Goal: Download file/media

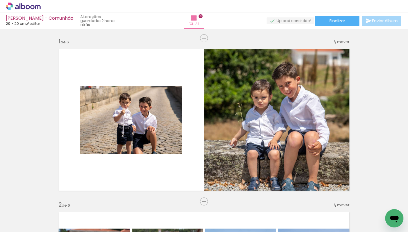
scroll to position [0, 316]
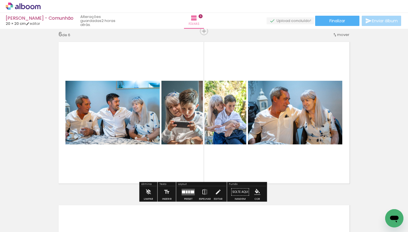
click at [185, 193] on quentale-layouter at bounding box center [188, 192] width 13 height 7
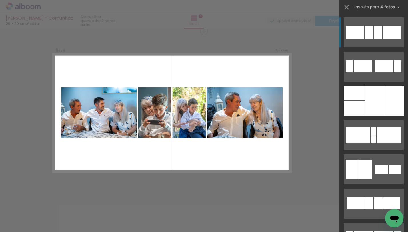
scroll to position [0, 408]
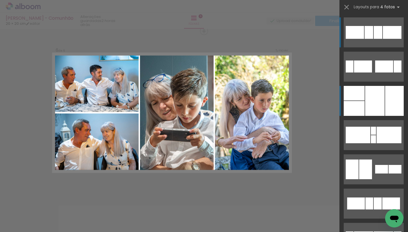
click at [370, 97] on div at bounding box center [374, 101] width 19 height 30
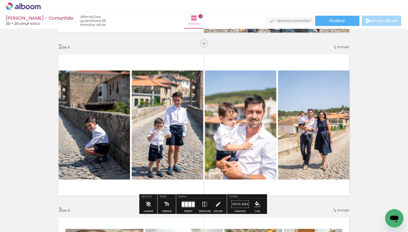
scroll to position [159, 0]
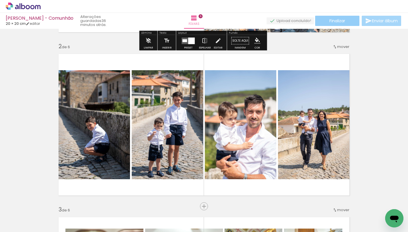
click at [325, 25] on paper-button "Finalizar" at bounding box center [337, 21] width 44 height 10
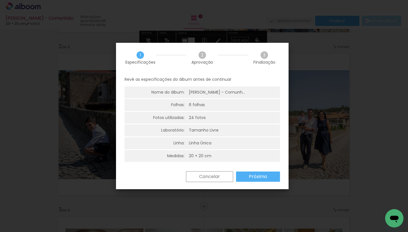
click at [249, 181] on paper-button "Próximo" at bounding box center [258, 177] width 44 height 10
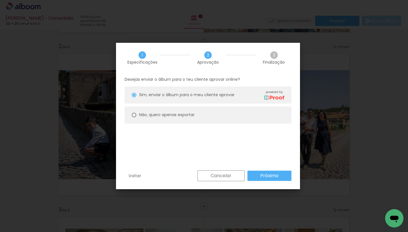
click at [211, 122] on paper-radio-button "Não, quero apenas exportar" at bounding box center [208, 115] width 167 height 17
type paper-radio-button "on"
click at [0, 0] on slot "Próximo" at bounding box center [0, 0] width 0 height 0
type input "Alta, 300 DPI"
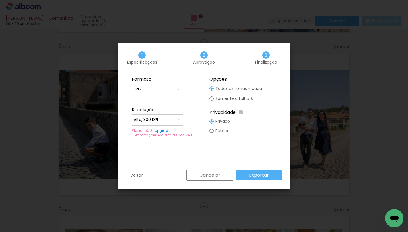
click at [0, 0] on slot "Exportar" at bounding box center [0, 0] width 0 height 0
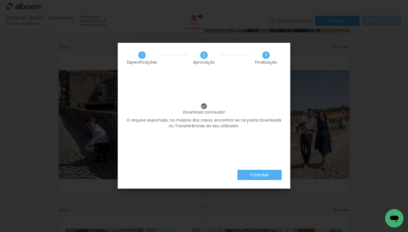
click at [272, 176] on paper-button "Concluir" at bounding box center [259, 175] width 44 height 10
